Goal: Navigation & Orientation: Find specific page/section

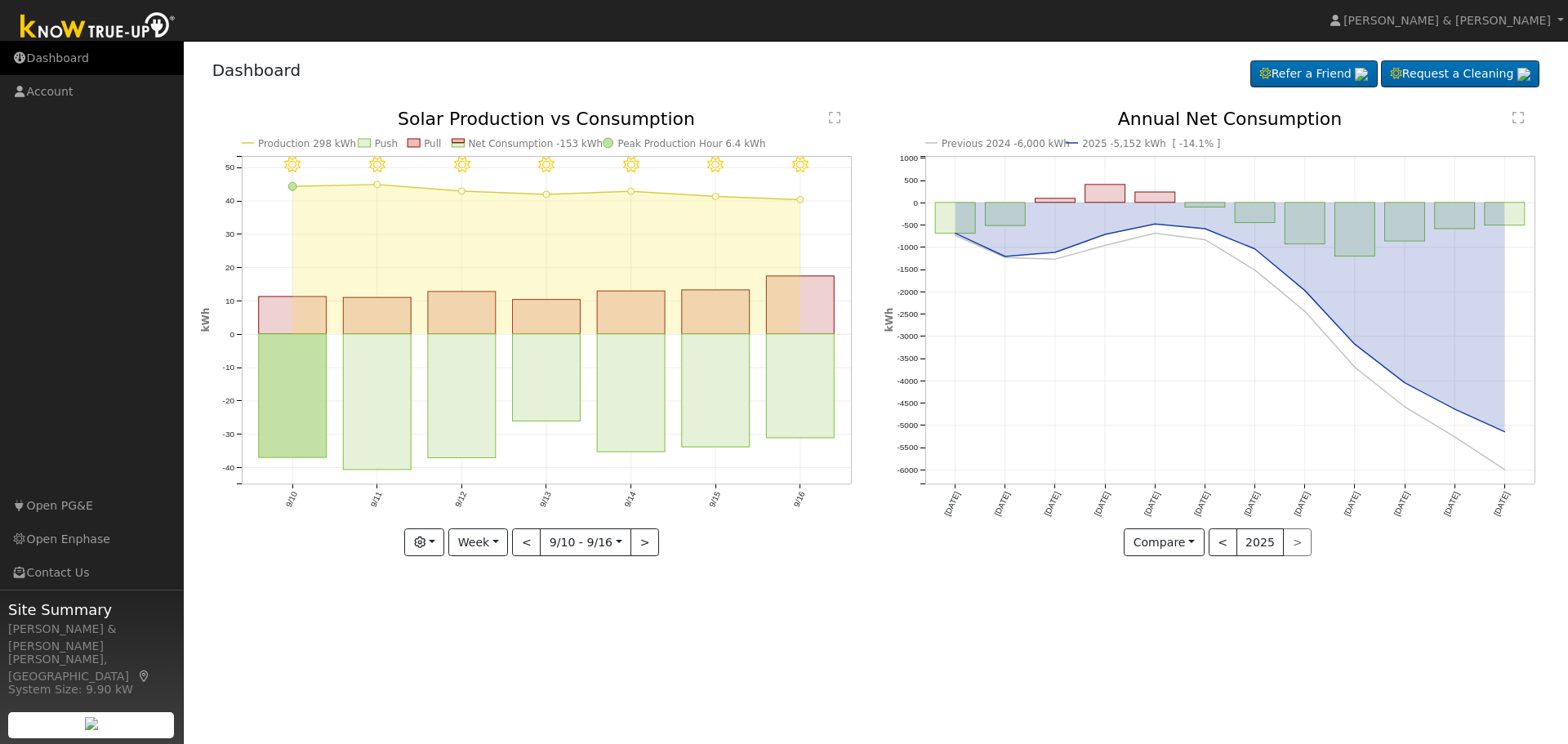
click at [77, 56] on link "Dashboard" at bounding box center [91, 59] width 184 height 34
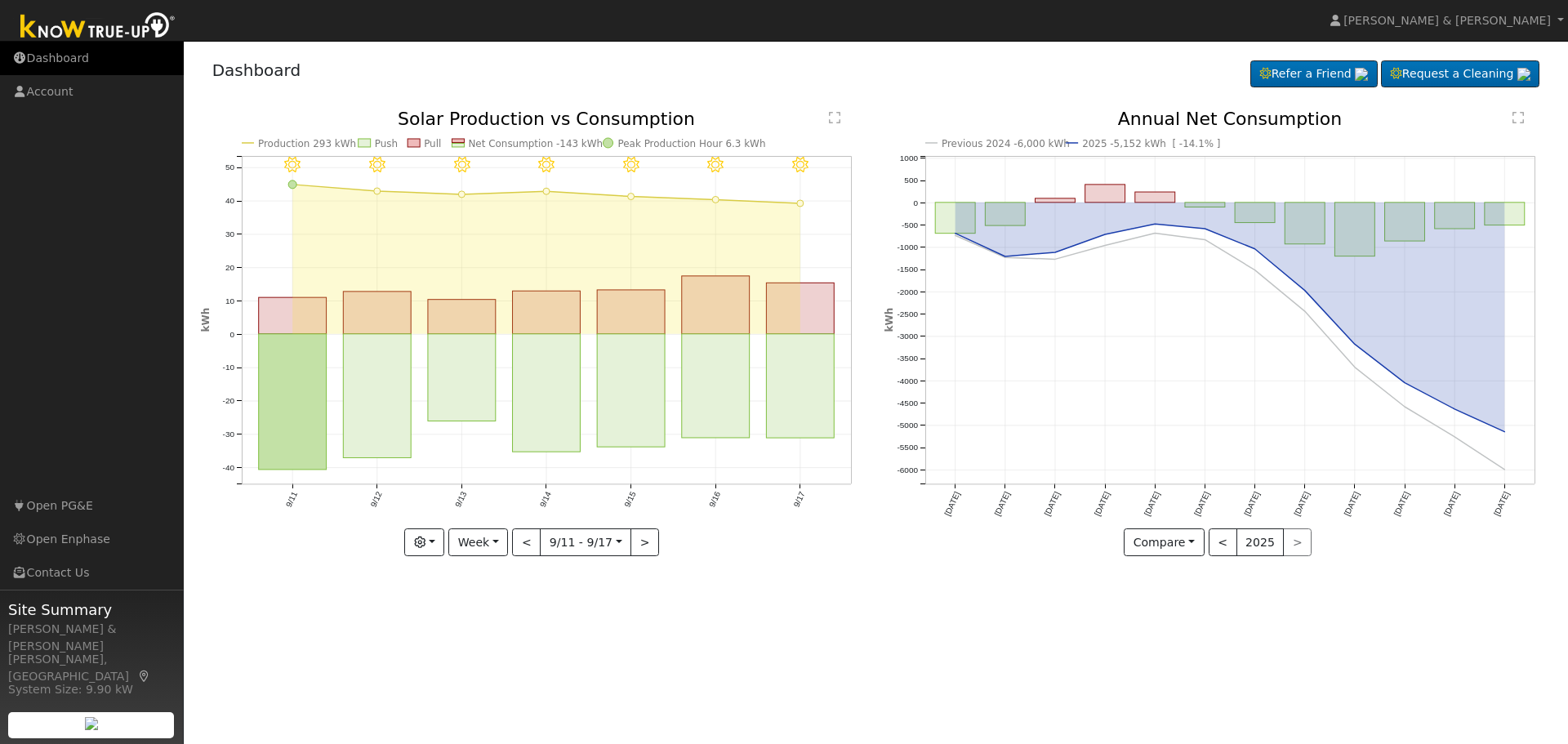
click at [91, 62] on link "Dashboard" at bounding box center [91, 59] width 184 height 34
click at [43, 62] on link "Dashboard" at bounding box center [91, 59] width 184 height 34
